Goal: Transaction & Acquisition: Purchase product/service

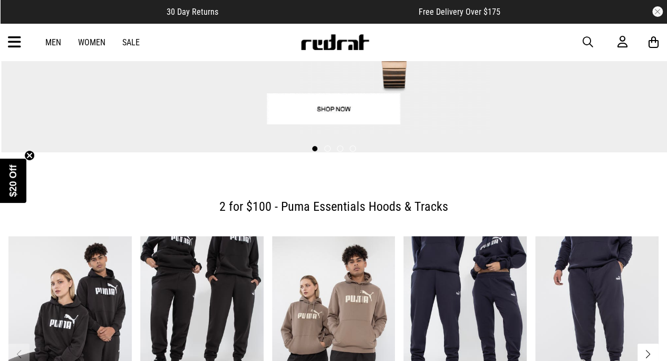
click at [16, 39] on icon at bounding box center [14, 42] width 13 height 17
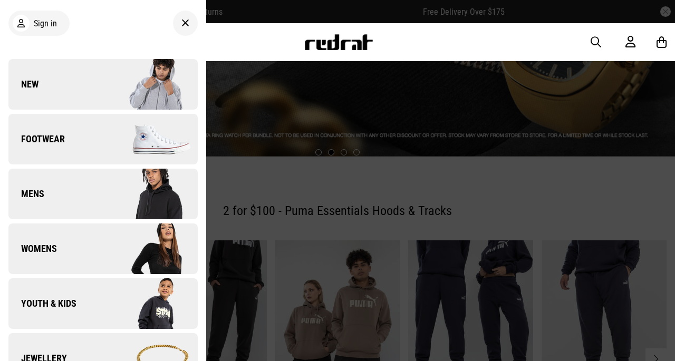
click at [83, 144] on link "Footwear" at bounding box center [102, 139] width 189 height 51
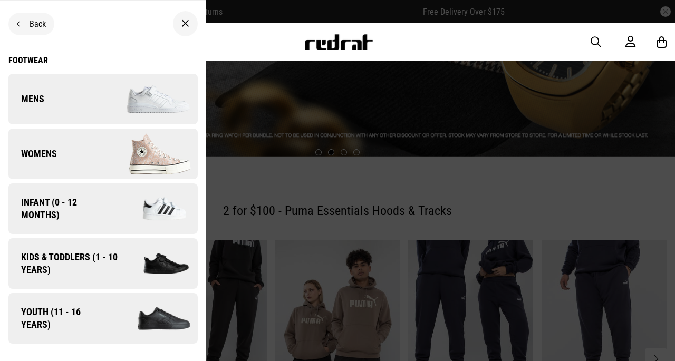
click at [88, 101] on link "Mens" at bounding box center [102, 99] width 189 height 51
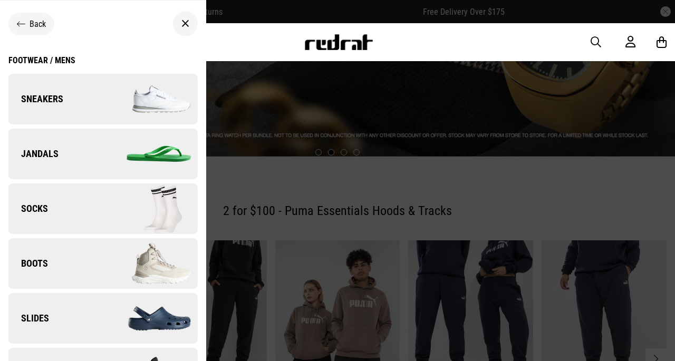
click at [173, 13] on div at bounding box center [185, 23] width 25 height 25
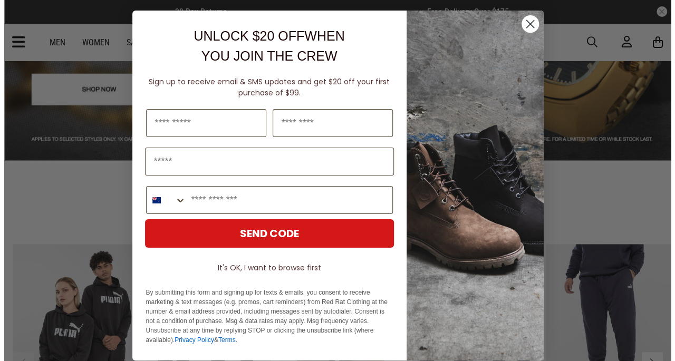
scroll to position [186, 0]
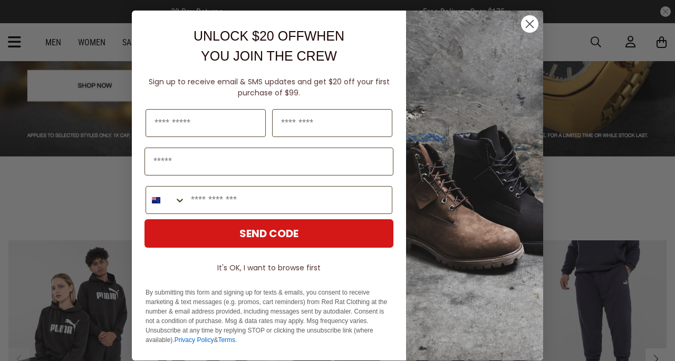
click at [524, 30] on circle "Close dialog" at bounding box center [529, 23] width 17 height 17
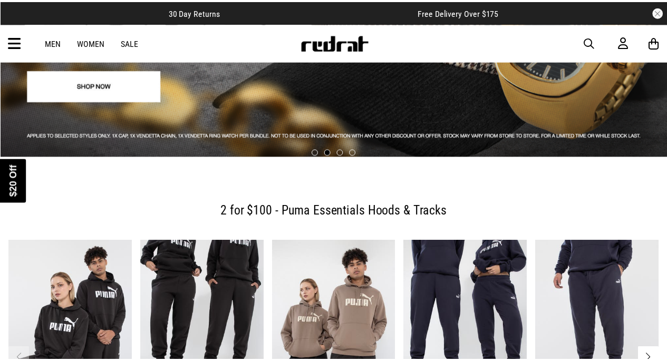
scroll to position [182, 0]
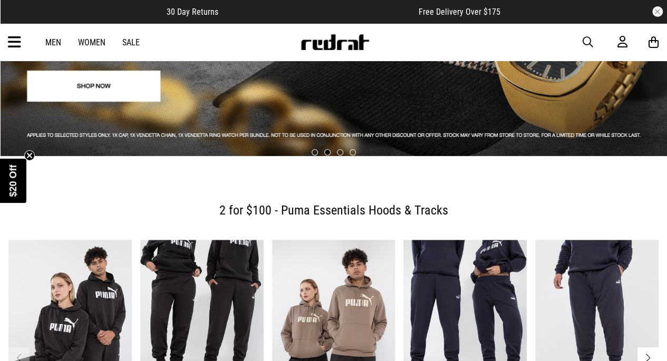
click at [590, 43] on span "button" at bounding box center [588, 42] width 11 height 13
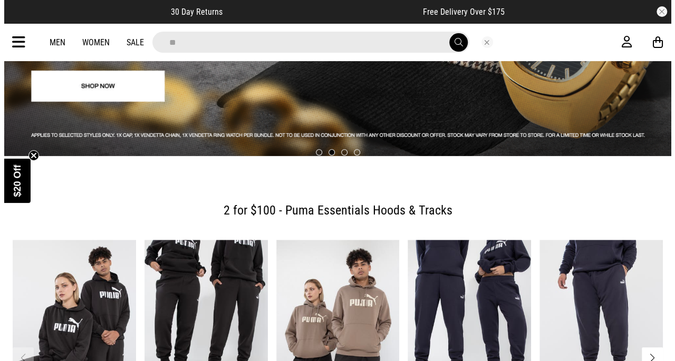
scroll to position [186, 0]
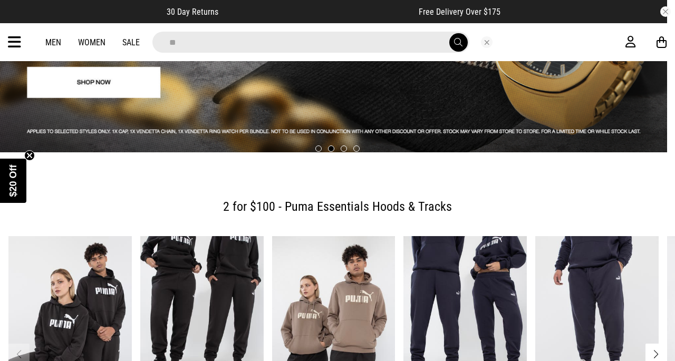
type input "**"
click at [449, 33] on button "submit" at bounding box center [458, 42] width 18 height 18
